Goal: Task Accomplishment & Management: Use online tool/utility

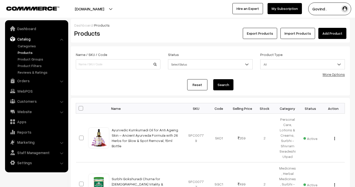
click at [29, 41] on link "Catalog" at bounding box center [36, 38] width 60 height 9
click at [332, 77] on div "More Options" at bounding box center [334, 73] width 22 height 5
click at [334, 73] on link "More Options" at bounding box center [334, 74] width 22 height 4
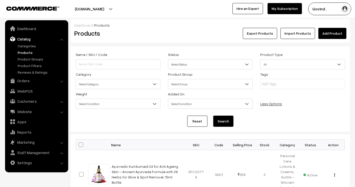
click at [82, 143] on span at bounding box center [81, 144] width 5 height 5
click at [79, 143] on input "checkbox" at bounding box center [77, 144] width 3 height 3
checkbox input "true"
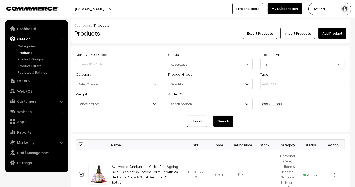
checkbox input "true"
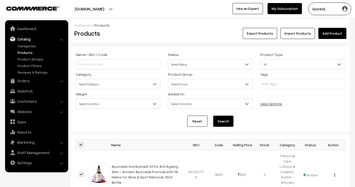
checkbox input "true"
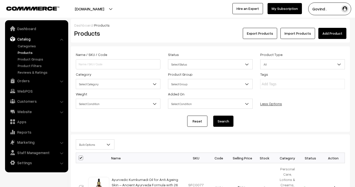
click at [89, 143] on span "Bulk Options" at bounding box center [95, 144] width 38 height 9
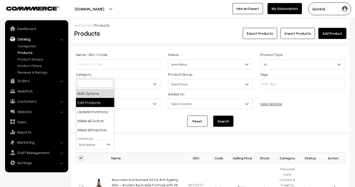
select select "editProduct"
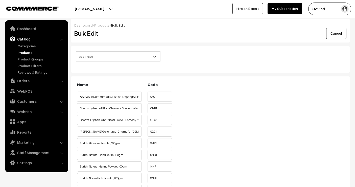
drag, startPoint x: 0, startPoint y: 0, endPoint x: 359, endPoint y: 10, distance: 359.0
click at [355, 10] on html "Thank you for showing interest. Our team will call you shortly. Close shopforco…" at bounding box center [177, 93] width 355 height 187
click at [335, 32] on link "Cancel" at bounding box center [336, 33] width 20 height 11
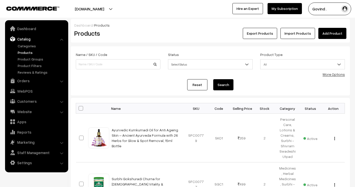
click at [25, 43] on link "Catalog" at bounding box center [36, 38] width 60 height 9
click at [29, 39] on link "Catalog" at bounding box center [36, 38] width 60 height 9
click at [59, 40] on link "Catalog" at bounding box center [36, 38] width 60 height 9
click at [28, 52] on link "Products" at bounding box center [41, 52] width 50 height 5
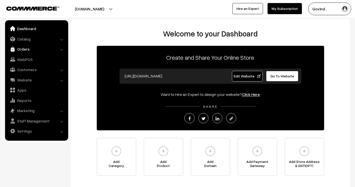
click at [22, 50] on link "Orders" at bounding box center [36, 48] width 60 height 9
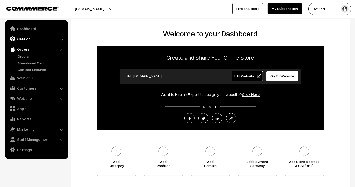
click at [32, 40] on link "Catalog" at bounding box center [36, 38] width 60 height 9
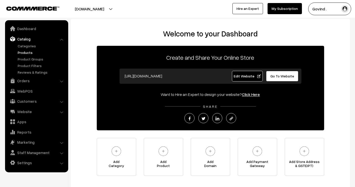
click at [30, 51] on link "Products" at bounding box center [41, 52] width 50 height 5
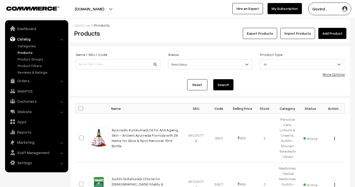
click at [82, 108] on span at bounding box center [81, 108] width 5 height 5
click at [79, 108] on input "checkbox" at bounding box center [77, 107] width 3 height 3
checkbox input "true"
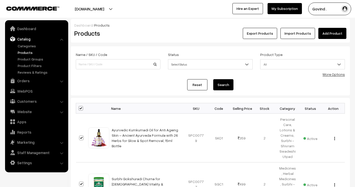
checkbox input "true"
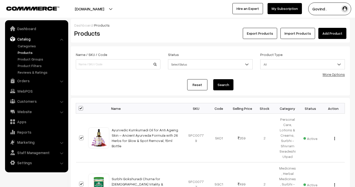
checkbox input "true"
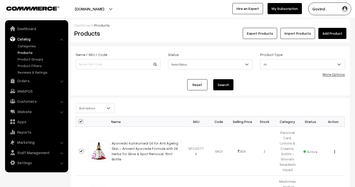
click at [91, 108] on span "Bulk Options" at bounding box center [95, 108] width 38 height 9
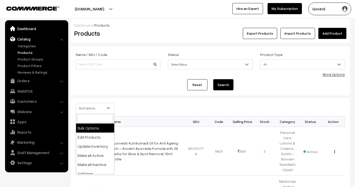
click at [28, 28] on link "Dashboard" at bounding box center [36, 28] width 60 height 9
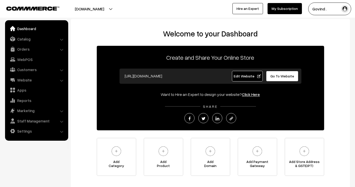
click at [329, 9] on button "Govind ." at bounding box center [329, 9] width 43 height 13
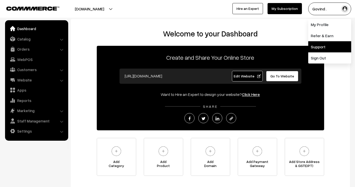
click at [317, 47] on link "Support" at bounding box center [329, 46] width 43 height 11
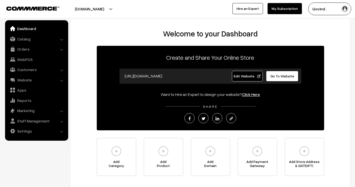
click at [303, 21] on div "Welcome to your Dashboard Create and Share Your Online Store https://shopforcow…" at bounding box center [210, 103] width 279 height 169
click at [334, 9] on button "Govind ." at bounding box center [329, 9] width 43 height 13
click at [28, 131] on link "Settings" at bounding box center [36, 130] width 60 height 9
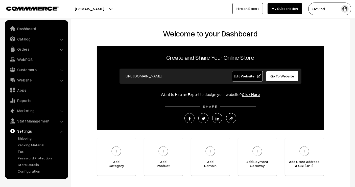
click at [25, 153] on link "Tax" at bounding box center [41, 151] width 50 height 5
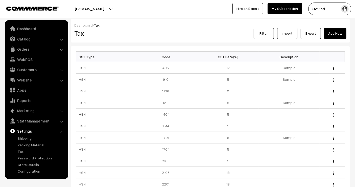
click at [309, 34] on link "Export" at bounding box center [311, 33] width 20 height 11
click at [200, 31] on h2 "Tax" at bounding box center [140, 33] width 132 height 8
click at [334, 67] on div "Edit Delete" at bounding box center [332, 67] width 19 height 5
click at [333, 67] on img "button" at bounding box center [333, 68] width 1 height 3
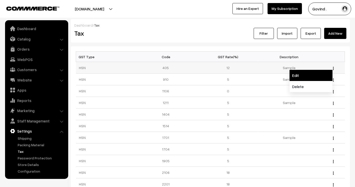
click at [309, 75] on link "Edit" at bounding box center [310, 75] width 43 height 11
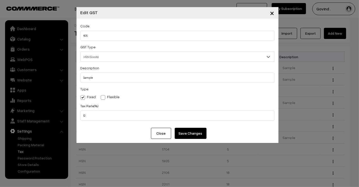
click at [166, 137] on button "Close" at bounding box center [161, 133] width 20 height 11
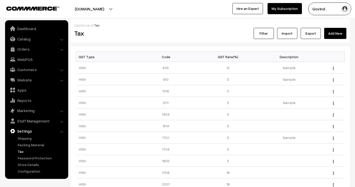
click at [288, 33] on link "Import" at bounding box center [287, 33] width 20 height 11
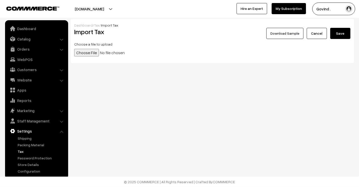
type input "C:\fakepath\data_export_[DATE].csv"
click at [345, 31] on button "Save" at bounding box center [340, 33] width 20 height 11
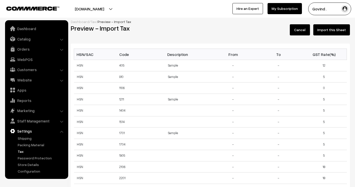
click at [331, 31] on button "Import this Sheet" at bounding box center [331, 29] width 37 height 11
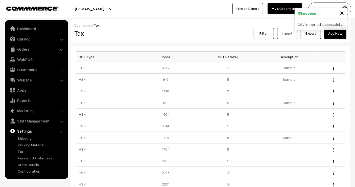
click at [312, 34] on link "Export" at bounding box center [311, 33] width 20 height 11
click at [179, 32] on h2 "Tax" at bounding box center [140, 33] width 132 height 8
click at [286, 34] on link "Import" at bounding box center [287, 33] width 20 height 11
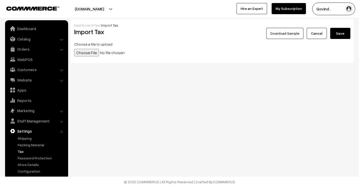
click at [88, 52] on input "file" at bounding box center [112, 53] width 77 height 8
type input "C:\fakepath\data_export_[DATE].csv"
click at [342, 34] on button "Save" at bounding box center [340, 33] width 20 height 11
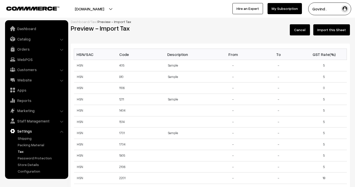
click at [337, 31] on button "Import this Sheet" at bounding box center [331, 29] width 37 height 11
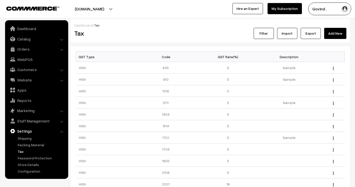
click at [307, 33] on link "Export" at bounding box center [311, 33] width 20 height 11
click at [144, 21] on div "Dashboard / Tax Tax Filter Import Export Add New" at bounding box center [210, 30] width 279 height 23
click at [27, 38] on link "Catalog" at bounding box center [36, 38] width 60 height 9
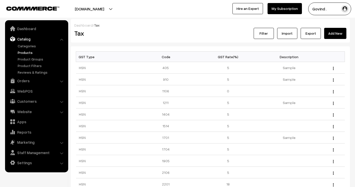
click at [27, 53] on link "Products" at bounding box center [41, 52] width 50 height 5
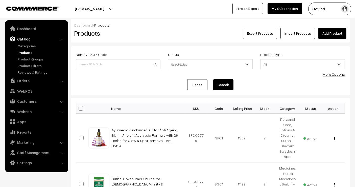
click at [298, 32] on link "Import Products" at bounding box center [297, 33] width 35 height 11
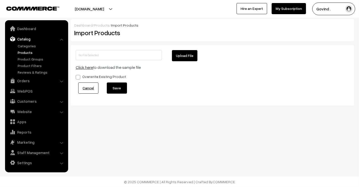
click at [188, 58] on button "Upload File" at bounding box center [185, 55] width 26 height 11
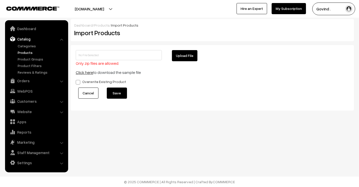
click at [88, 95] on link "Cancel" at bounding box center [88, 92] width 20 height 11
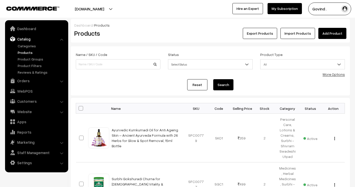
click at [79, 108] on span at bounding box center [81, 108] width 5 height 5
click at [79, 108] on input "checkbox" at bounding box center [77, 107] width 3 height 3
checkbox input "true"
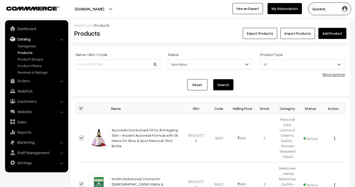
checkbox input "true"
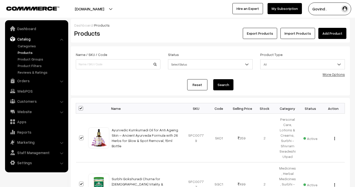
checkbox input "true"
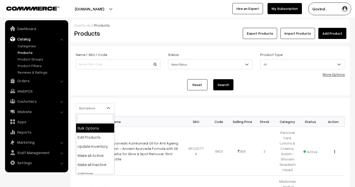
click at [81, 108] on span "Bulk Options" at bounding box center [95, 108] width 38 height 9
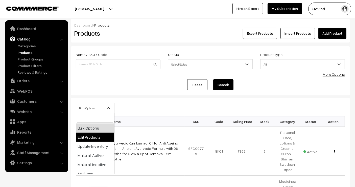
click at [117, 92] on form "Name / SKU / Code Status Select Status Active Inactive Select Status Product Ty…" at bounding box center [210, 70] width 279 height 49
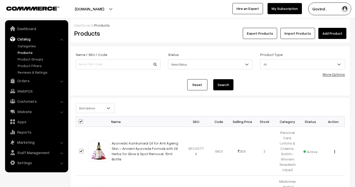
click at [80, 122] on span at bounding box center [81, 121] width 5 height 5
click at [79, 122] on input "checkbox" at bounding box center [77, 120] width 3 height 3
checkbox input "false"
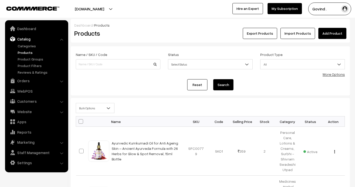
checkbox input "false"
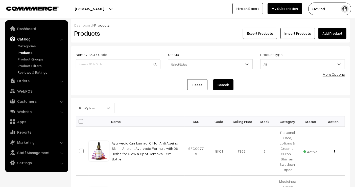
checkbox input "false"
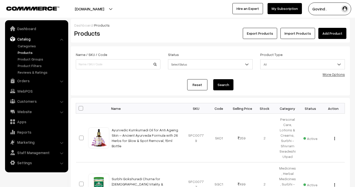
click at [269, 36] on button "Export Products" at bounding box center [260, 33] width 34 height 11
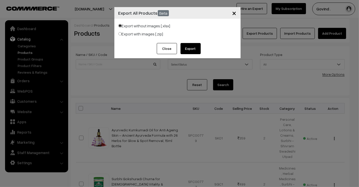
click at [169, 47] on button "Close" at bounding box center [167, 48] width 20 height 11
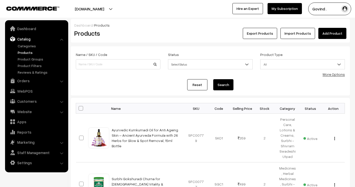
click at [301, 32] on link "Import Products" at bounding box center [297, 33] width 35 height 11
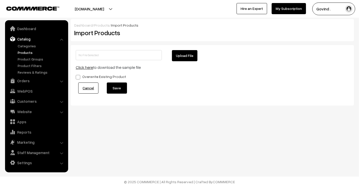
click at [80, 68] on link "Click here" at bounding box center [84, 67] width 17 height 5
click at [30, 27] on link "Dashboard" at bounding box center [36, 28] width 60 height 9
